Goal: Find specific page/section: Find specific page/section

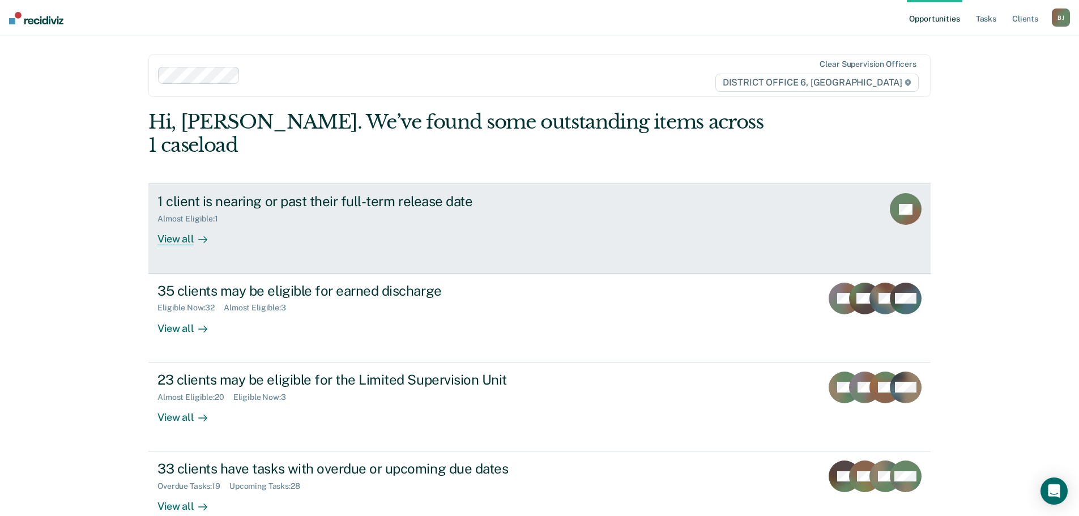
click at [501, 236] on link "1 client is nearing or past their full-term release date Almost Eligible : 1 Vi…" at bounding box center [539, 227] width 782 height 89
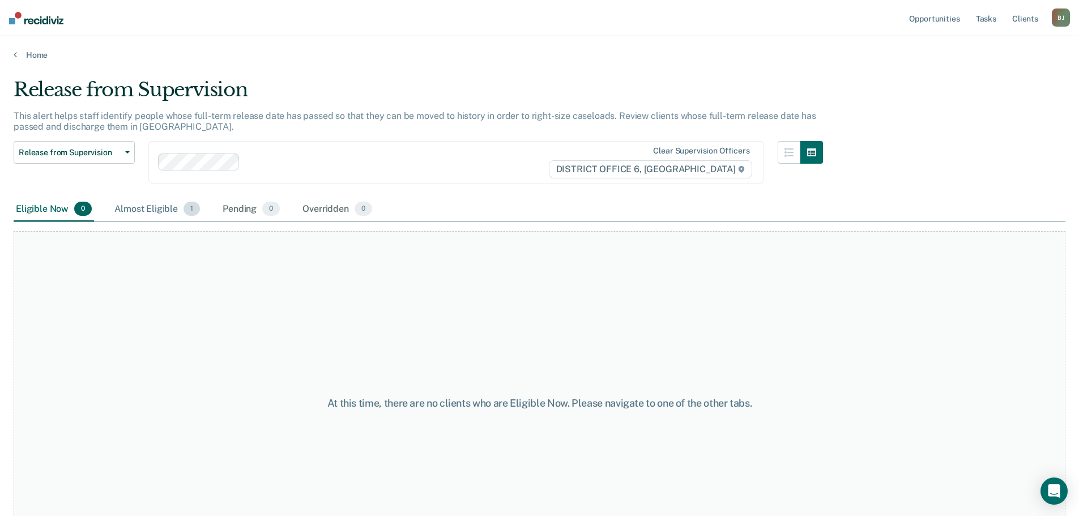
click at [155, 215] on div "Almost Eligible 1" at bounding box center [157, 209] width 90 height 25
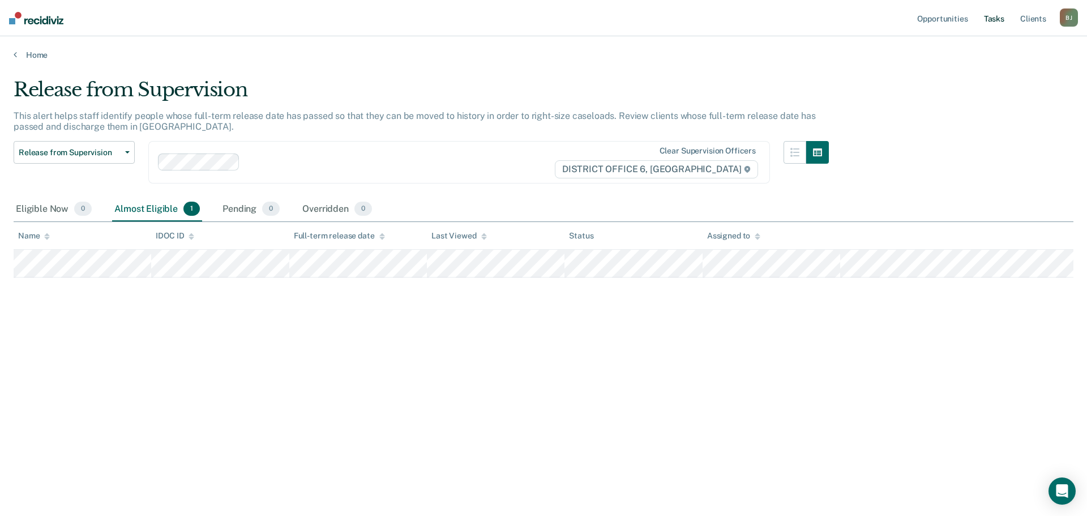
click at [993, 14] on link "Tasks" at bounding box center [994, 18] width 25 height 36
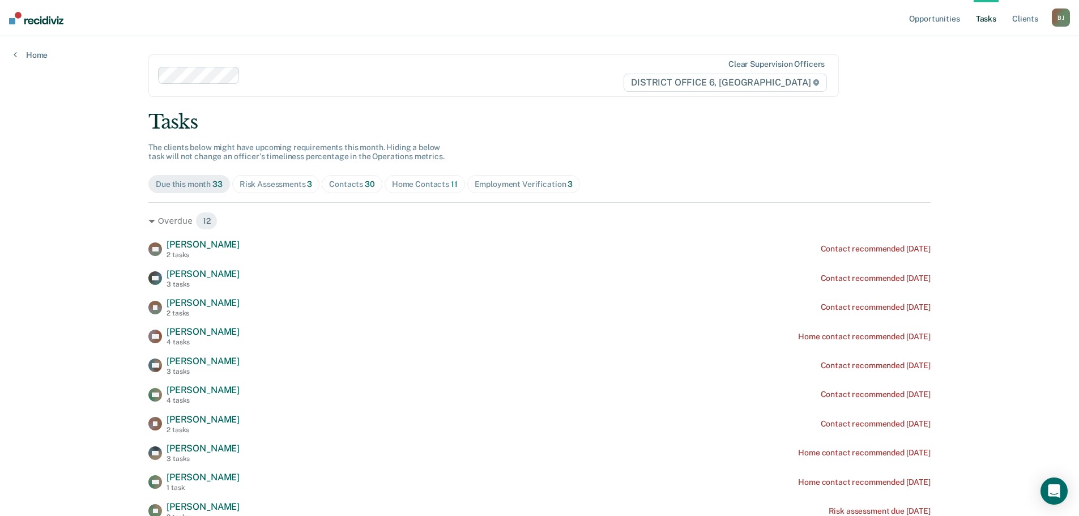
click at [259, 189] on span "Risk Assessments 3" at bounding box center [276, 184] width 88 height 18
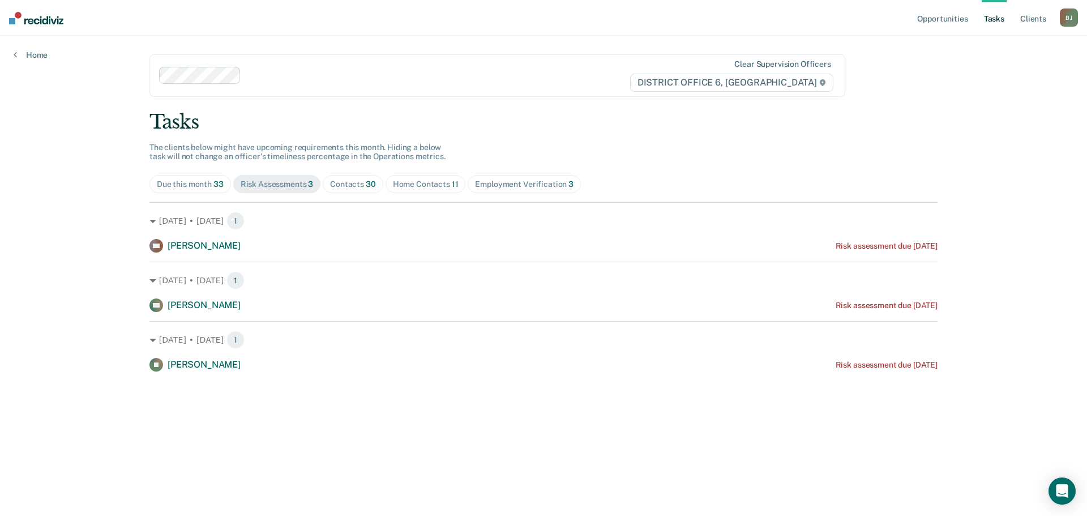
click at [353, 187] on div "Contacts 30" at bounding box center [353, 185] width 46 height 10
